Goal: Information Seeking & Learning: Learn about a topic

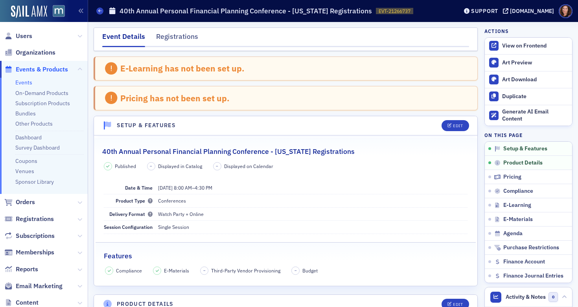
click at [21, 83] on link "Events" at bounding box center [23, 82] width 17 height 7
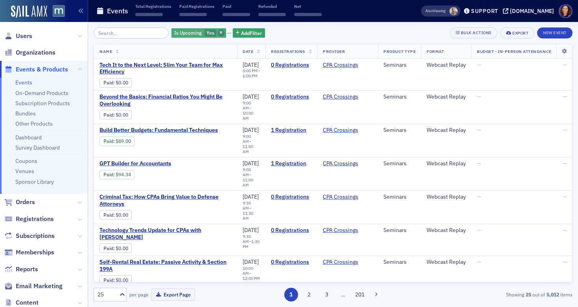
click at [219, 33] on icon "button" at bounding box center [220, 33] width 3 height 4
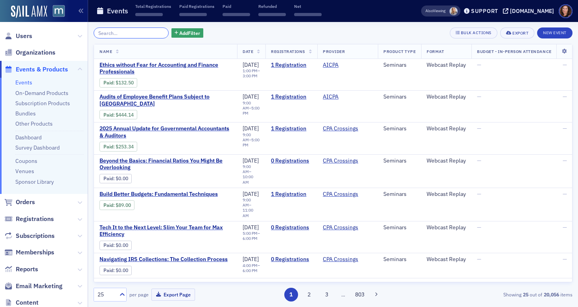
click at [137, 35] on input "search" at bounding box center [131, 33] width 75 height 11
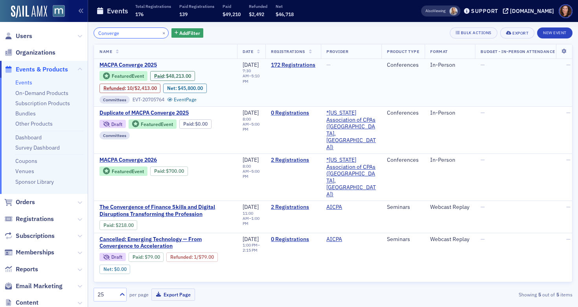
type input "Converge"
click at [142, 63] on span "MACPA Converge 2025" at bounding box center [165, 65] width 132 height 7
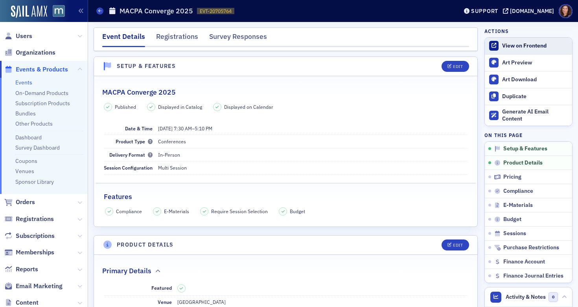
click at [502, 46] on div "View on Frontend" at bounding box center [535, 45] width 66 height 7
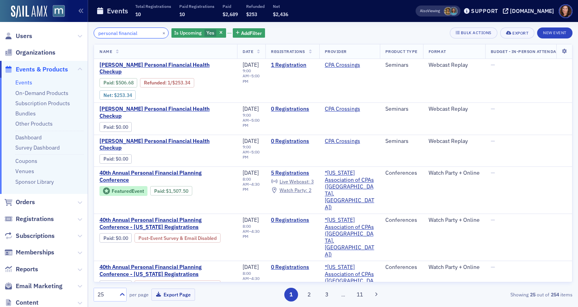
click at [127, 33] on input "personal financial" at bounding box center [131, 33] width 75 height 11
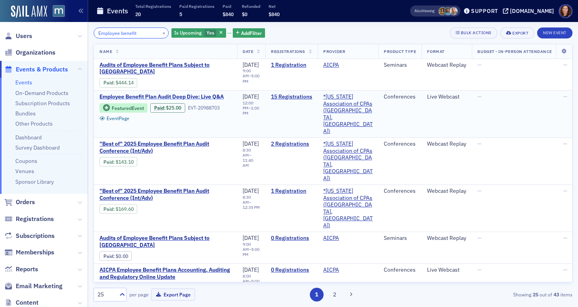
type input "Employee benefit"
click at [206, 94] on span "Employee Benefit Plan Audit Deep Dive: Live Q&A" at bounding box center [165, 97] width 132 height 7
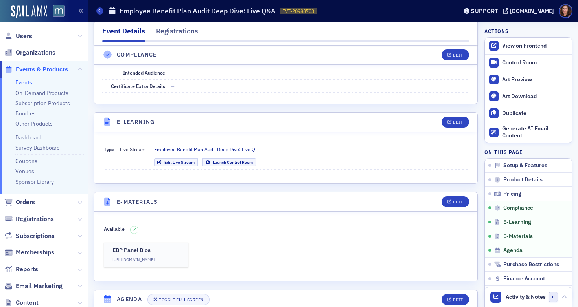
scroll to position [1011, 0]
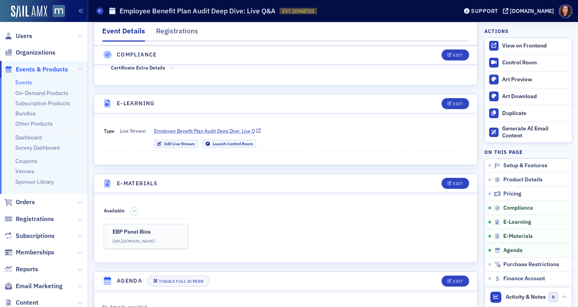
click at [208, 127] on span "Employee Benefit Plan Audit Deep Dive: Live Q" at bounding box center [204, 130] width 101 height 7
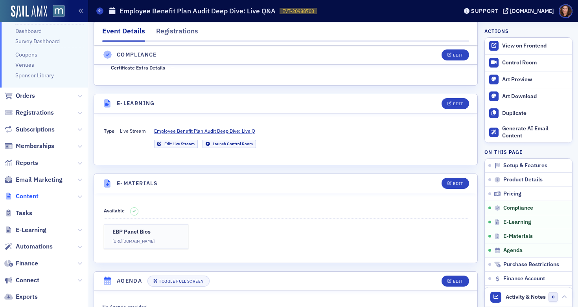
scroll to position [107, 0]
click at [35, 179] on span "Email Marketing" at bounding box center [39, 179] width 47 height 9
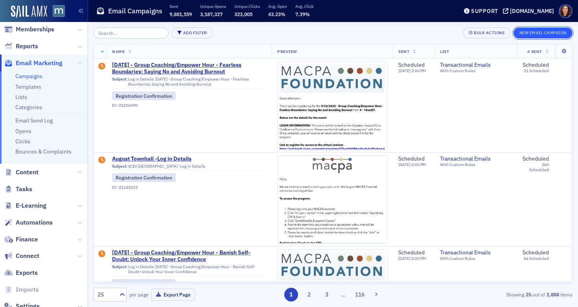
click at [537, 31] on button "New Email Campaign" at bounding box center [543, 33] width 59 height 11
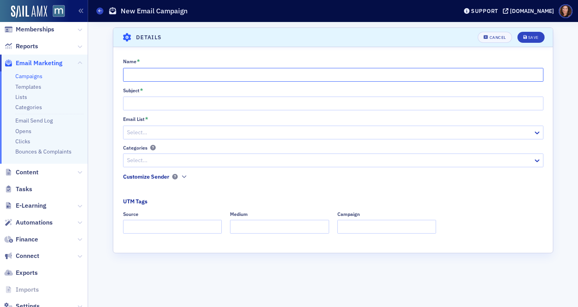
click at [178, 72] on input "Name *" at bounding box center [333, 75] width 420 height 14
type input "MACPA's Ask the Expert Panel - Employee Benefit Plan Audit"
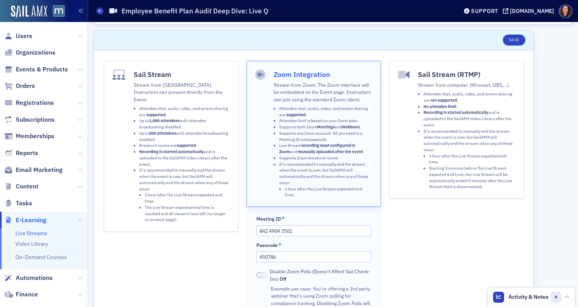
scroll to position [23, 0]
click at [44, 69] on span "Events & Products" at bounding box center [42, 69] width 52 height 9
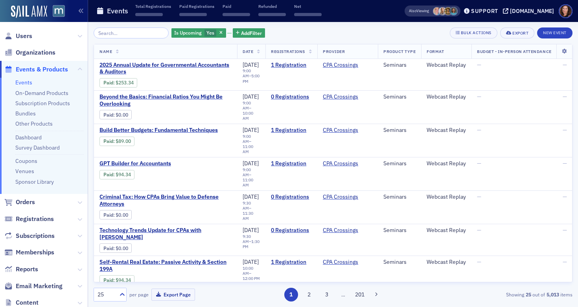
click at [121, 32] on input "search" at bounding box center [131, 33] width 75 height 11
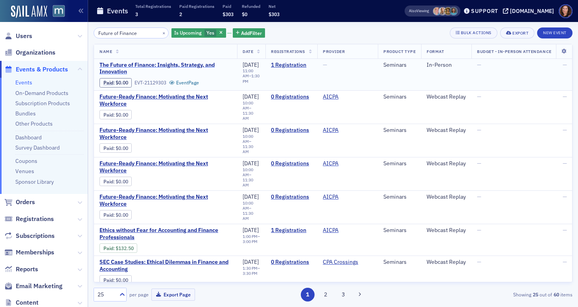
type input "Future of Finance"
drag, startPoint x: 144, startPoint y: 63, endPoint x: 140, endPoint y: 61, distance: 5.1
click at [144, 63] on span "The Future of Finance: Insights, Strategy, and Innovation" at bounding box center [165, 69] width 132 height 14
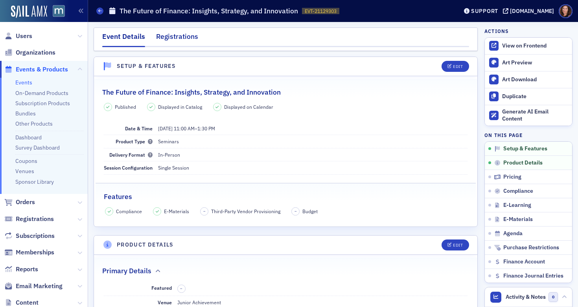
click at [181, 36] on div "Registrations" at bounding box center [177, 38] width 42 height 15
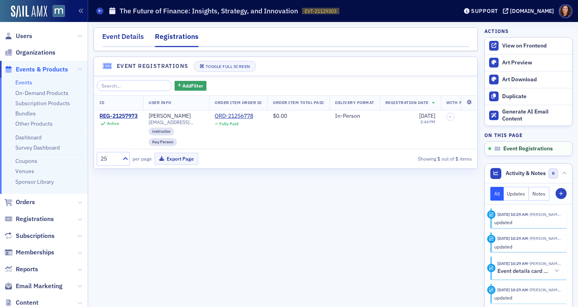
click at [136, 40] on div "Event Details" at bounding box center [123, 38] width 42 height 15
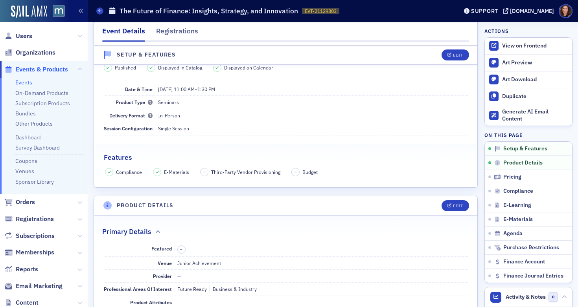
scroll to position [40, 0]
